Goal: Task Accomplishment & Management: Use online tool/utility

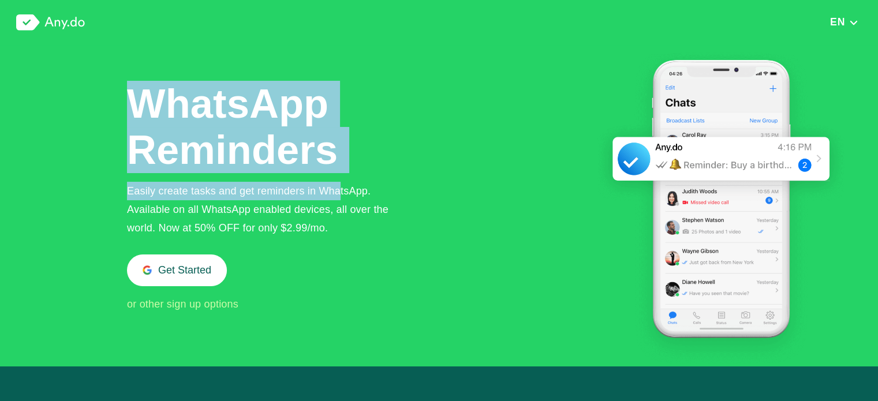
drag, startPoint x: 126, startPoint y: 191, endPoint x: 339, endPoint y: 193, distance: 213.0
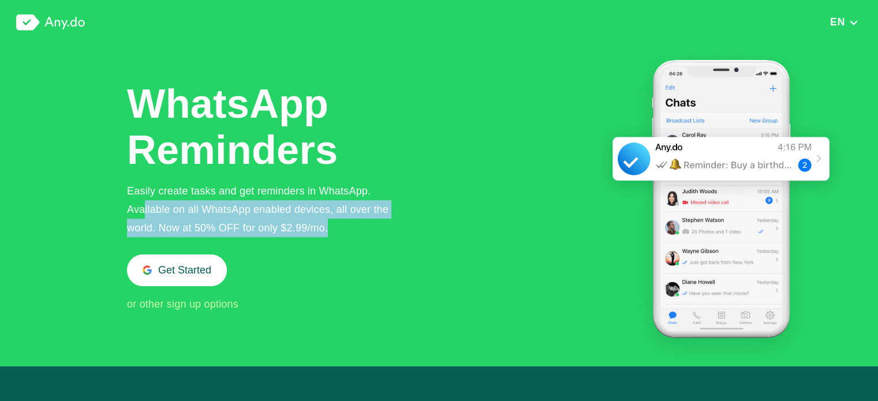
drag, startPoint x: 144, startPoint y: 208, endPoint x: 379, endPoint y: 230, distance: 235.3
click at [379, 230] on div "Easily create tasks and get reminders in WhatsApp. Available on all WhatsApp en…" at bounding box center [267, 209] width 280 height 55
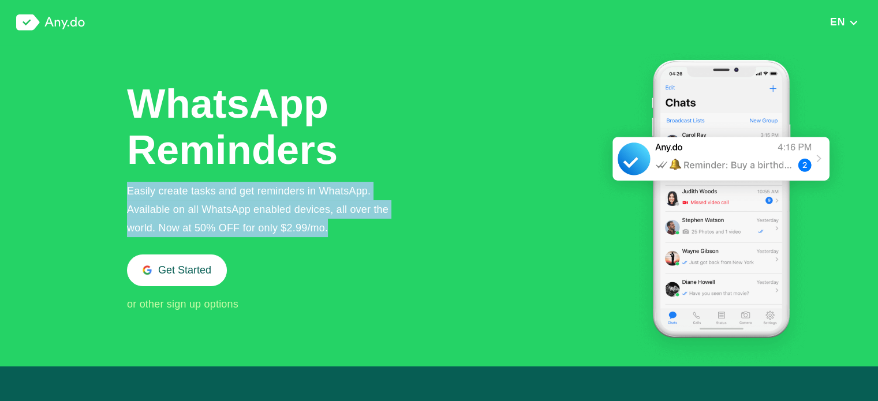
drag, startPoint x: 127, startPoint y: 189, endPoint x: 339, endPoint y: 233, distance: 216.9
click at [339, 233] on div "Easily create tasks and get reminders in WhatsApp. Available on all WhatsApp en…" at bounding box center [267, 209] width 280 height 55
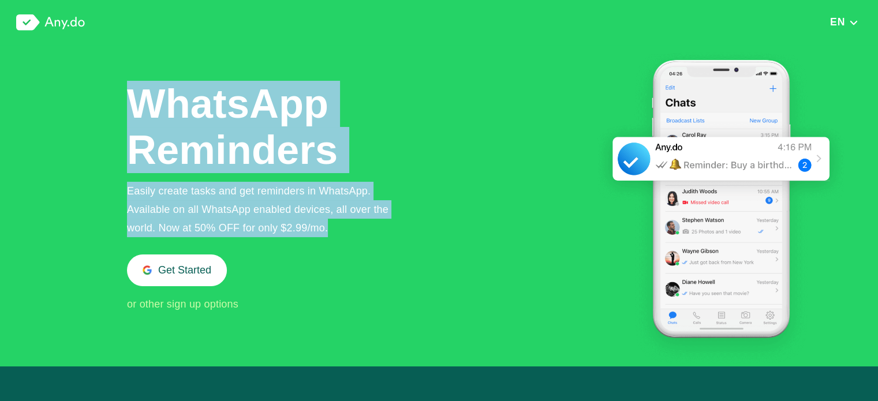
drag, startPoint x: 339, startPoint y: 230, endPoint x: 132, endPoint y: 90, distance: 249.7
click at [132, 90] on div "WhatsApp Reminders Easily create tasks and get reminders in WhatsApp. Available…" at bounding box center [267, 197] width 280 height 233
click at [166, 140] on h1 "WhatsApp Reminders" at bounding box center [234, 127] width 214 height 92
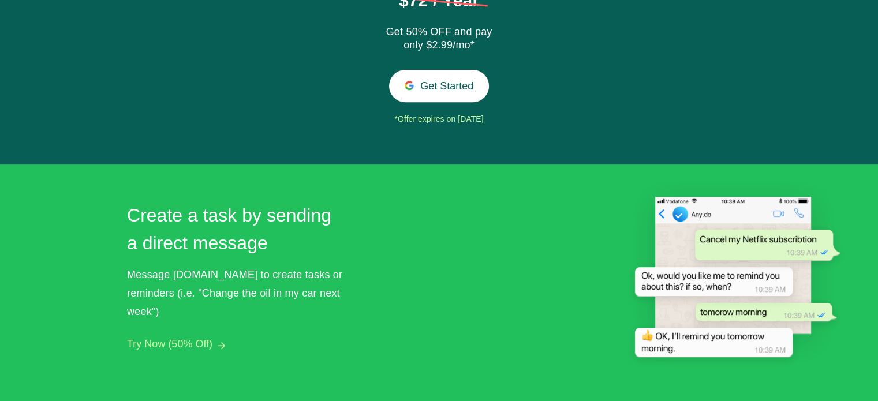
scroll to position [577, 0]
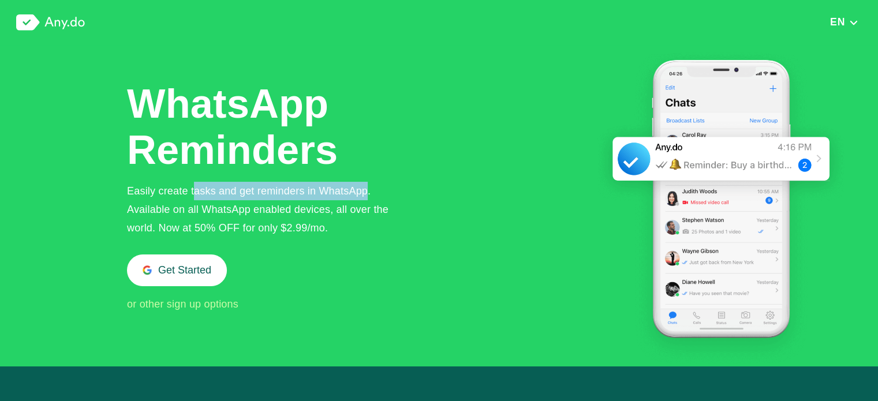
drag, startPoint x: 215, startPoint y: 191, endPoint x: 368, endPoint y: 190, distance: 153.5
click at [368, 190] on div "Easily create tasks and get reminders in WhatsApp. Available on all WhatsApp en…" at bounding box center [267, 209] width 280 height 55
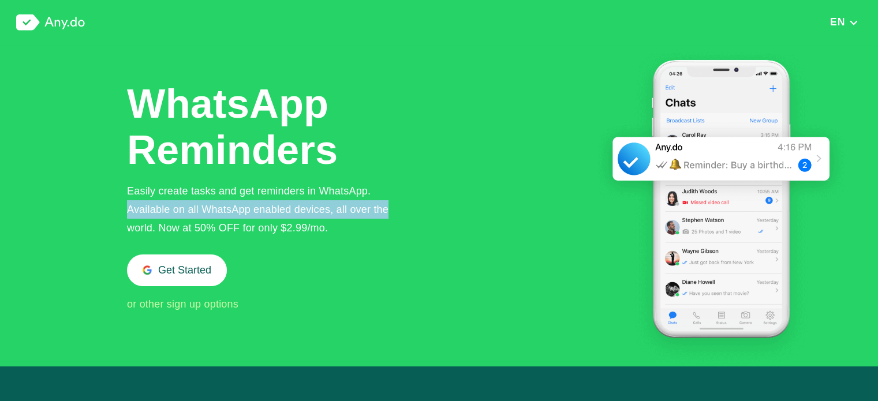
drag, startPoint x: 129, startPoint y: 209, endPoint x: 392, endPoint y: 207, distance: 262.6
click at [392, 207] on div "Easily create tasks and get reminders in WhatsApp. Available on all WhatsApp en…" at bounding box center [267, 209] width 280 height 55
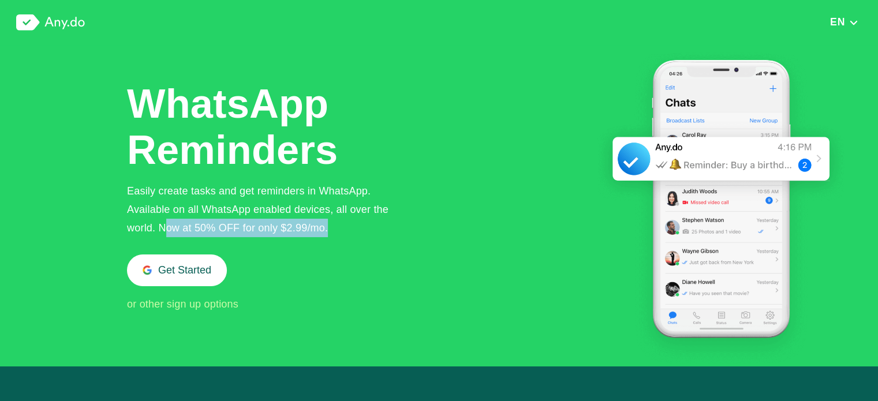
drag, startPoint x: 164, startPoint y: 225, endPoint x: 335, endPoint y: 221, distance: 170.3
click at [335, 221] on div "Easily create tasks and get reminders in WhatsApp. Available on all WhatsApp en…" at bounding box center [267, 209] width 280 height 55
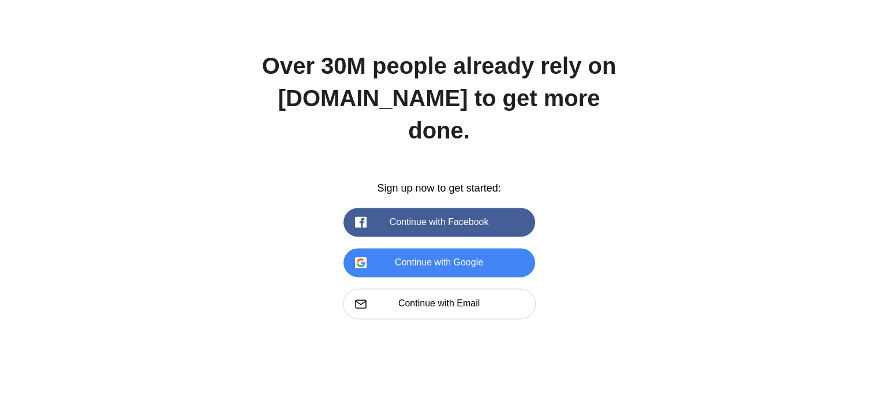
scroll to position [1604, 0]
